Goal: Go to known website: Go to known website

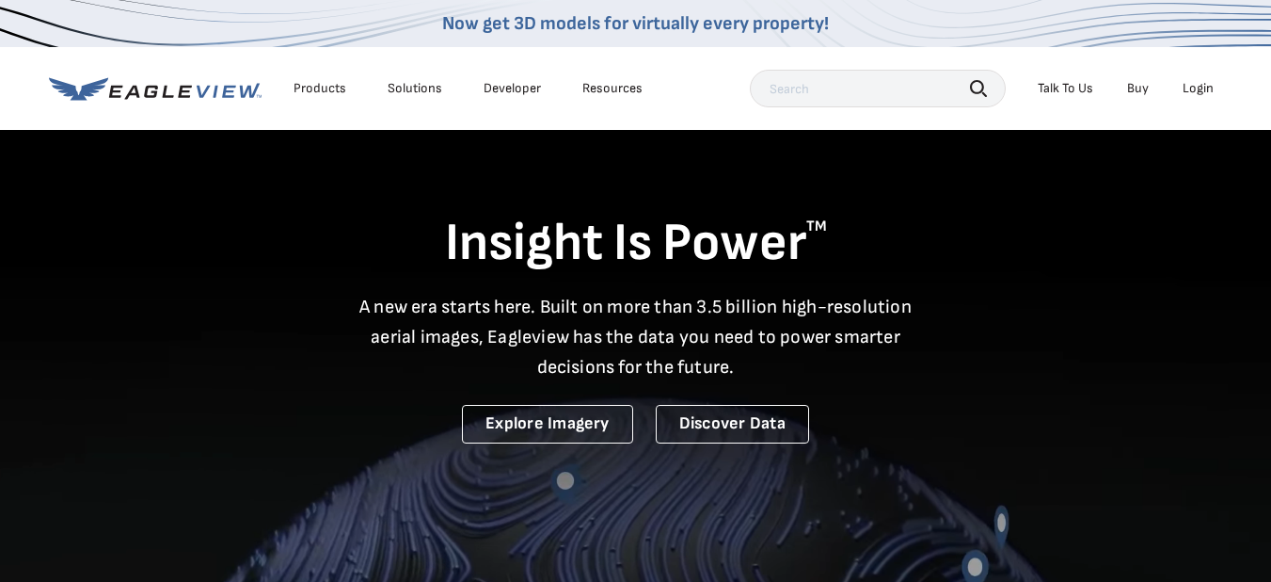
click at [1197, 83] on div "Login" at bounding box center [1198, 88] width 31 height 17
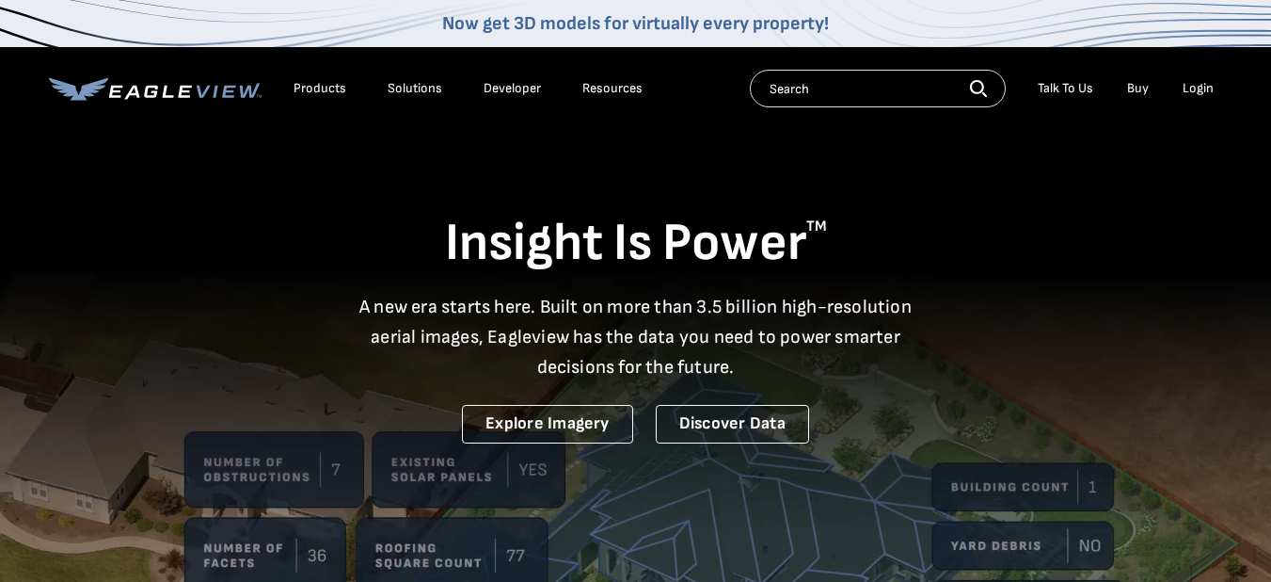
click at [1199, 92] on div "Login" at bounding box center [1198, 88] width 31 height 17
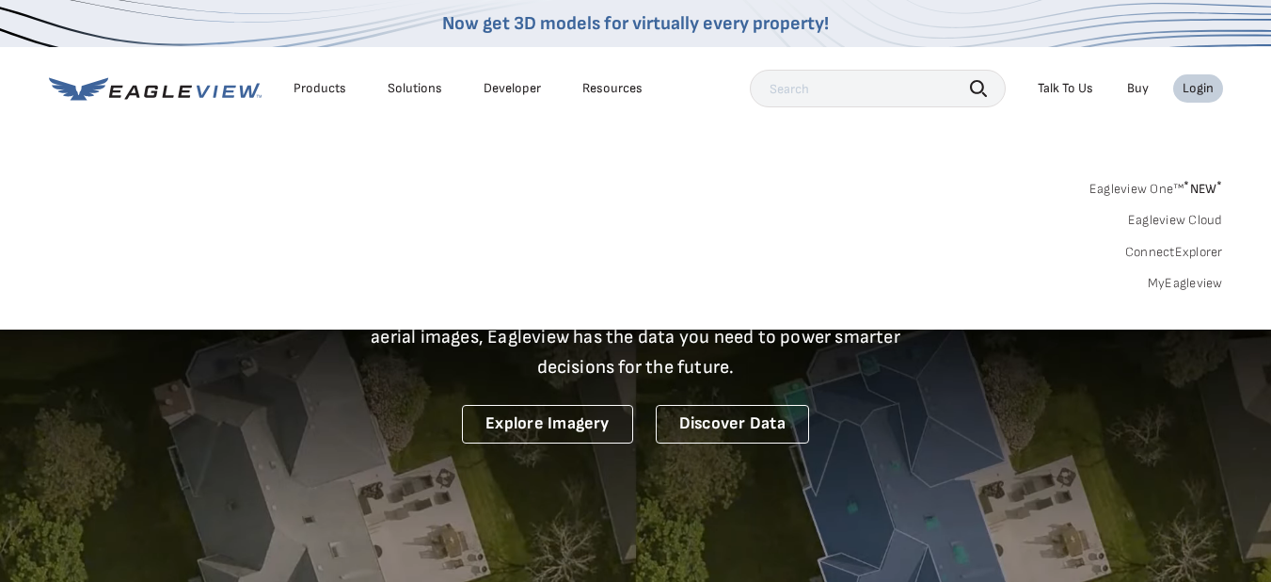
click at [1195, 88] on div "Login" at bounding box center [1198, 88] width 31 height 17
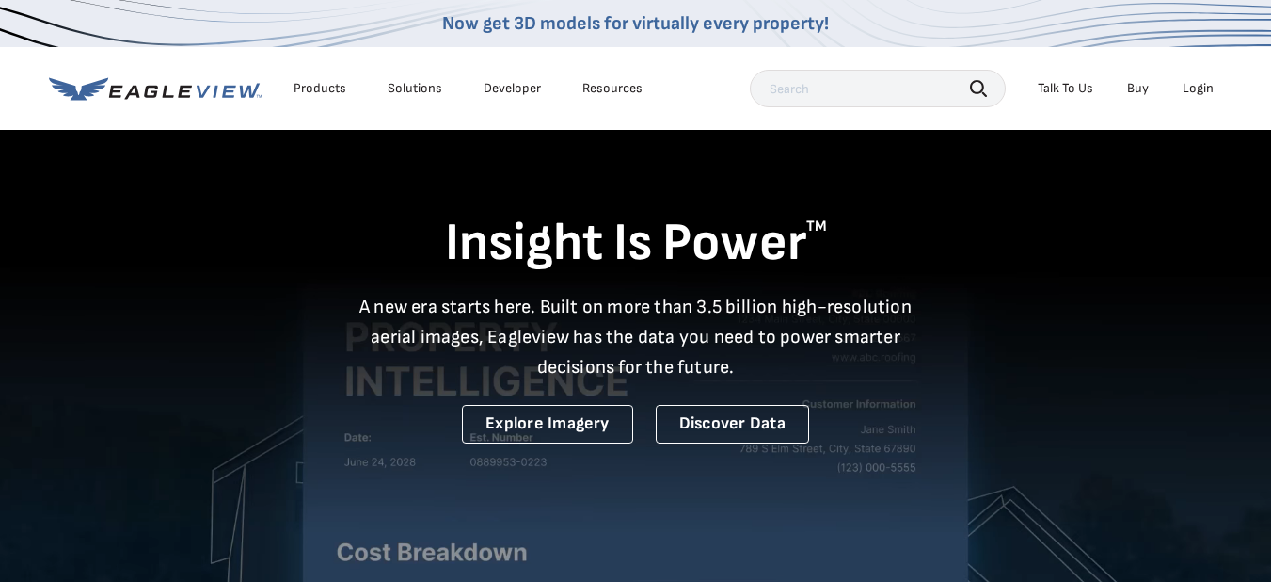
click at [1193, 88] on div "Login" at bounding box center [1198, 88] width 31 height 17
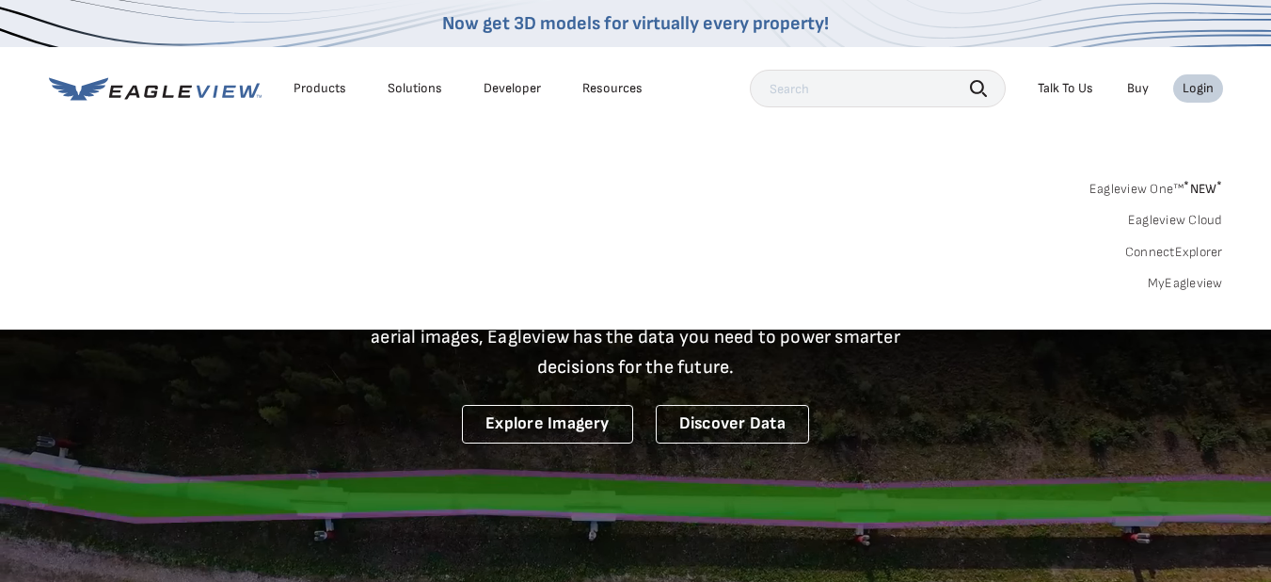
click at [1172, 283] on link "MyEagleview" at bounding box center [1185, 283] width 75 height 17
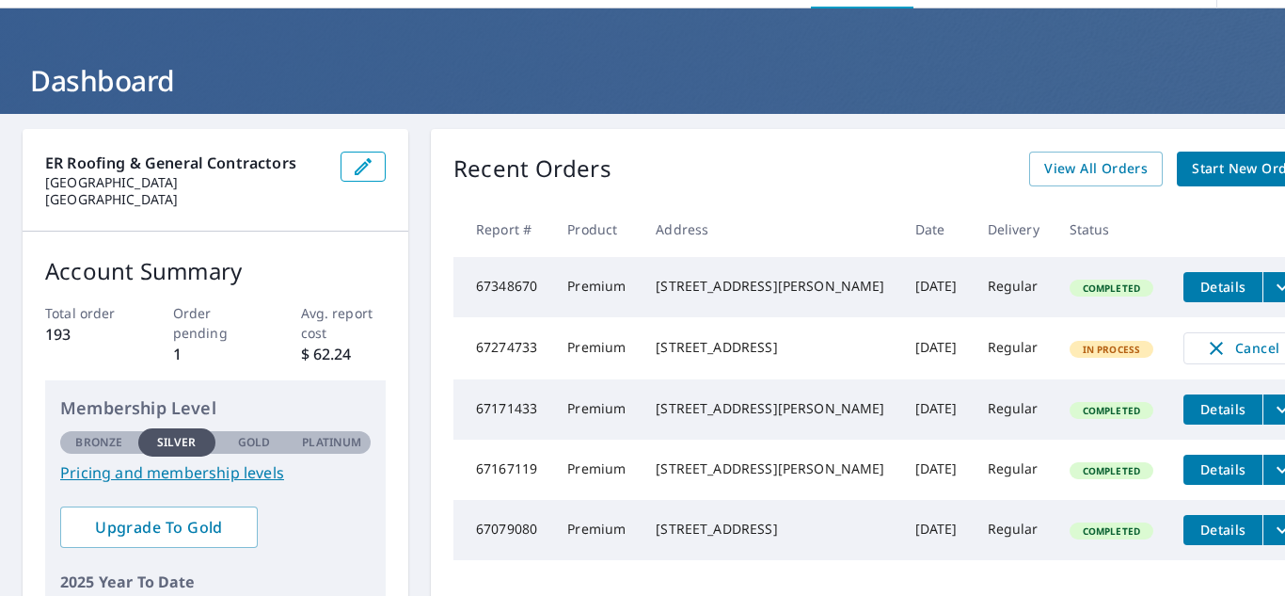
scroll to position [94, 0]
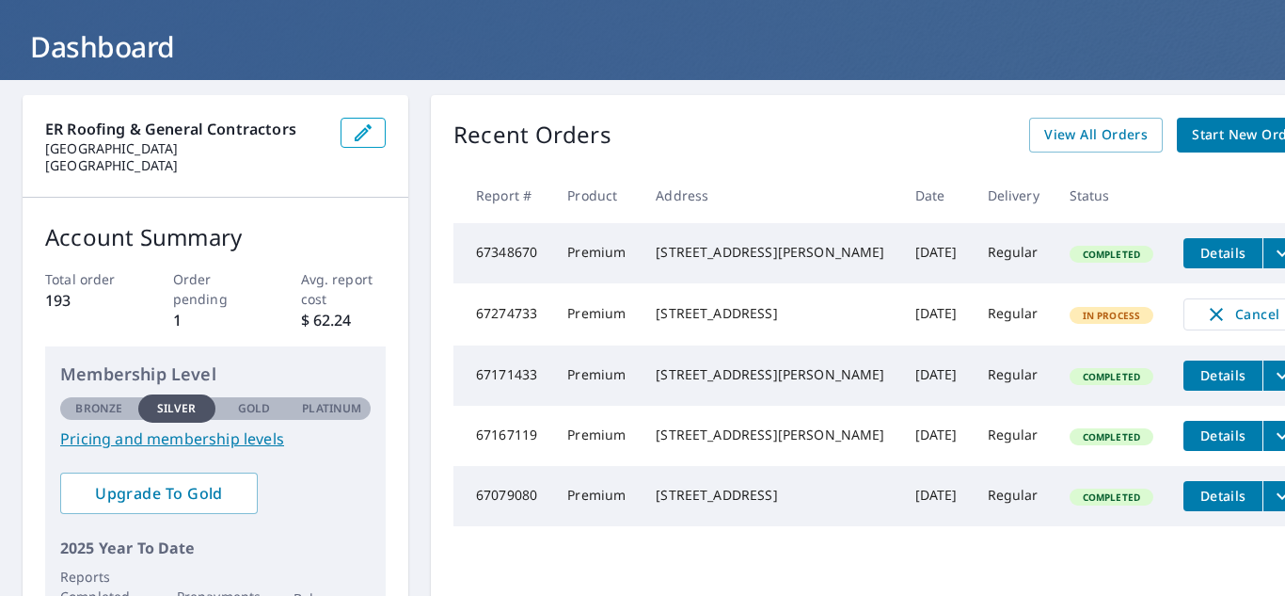
click at [499, 345] on td "67274733" at bounding box center [503, 314] width 99 height 62
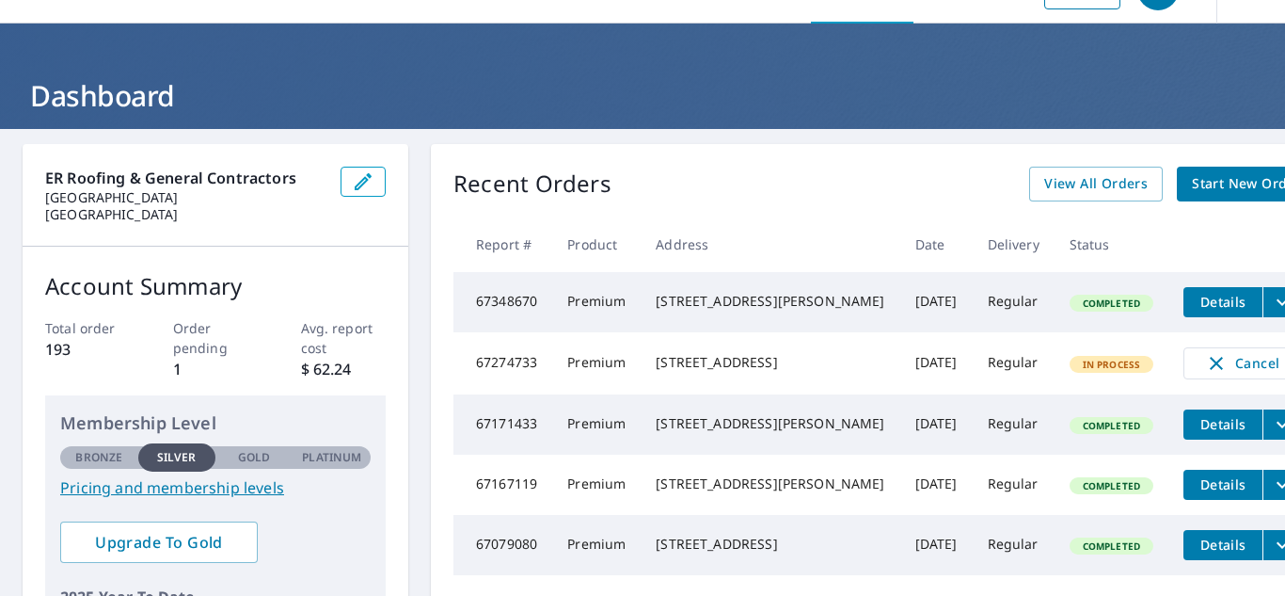
scroll to position [0, 0]
